Goal: Information Seeking & Learning: Learn about a topic

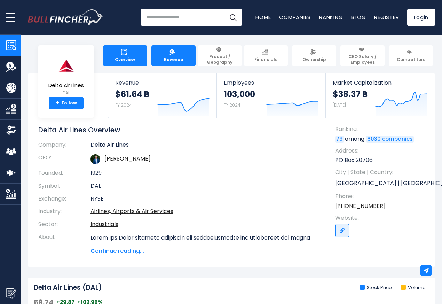
click at [171, 57] on span "Revenue" at bounding box center [173, 60] width 19 height 6
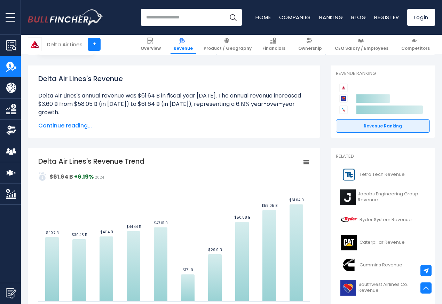
scroll to position [251, 0]
